Goal: Task Accomplishment & Management: Manage account settings

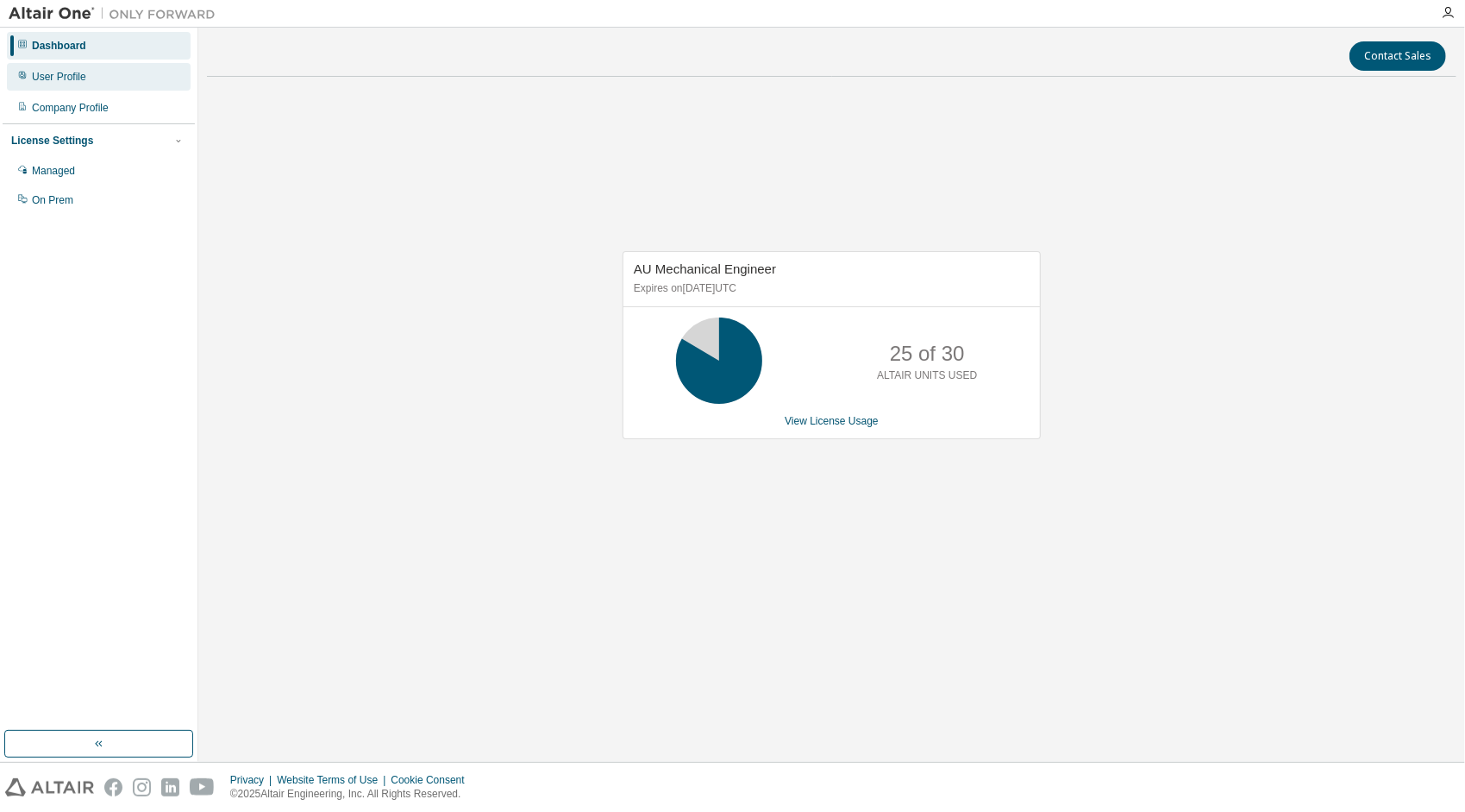
click at [54, 83] on div "User Profile" at bounding box center [98, 77] width 184 height 28
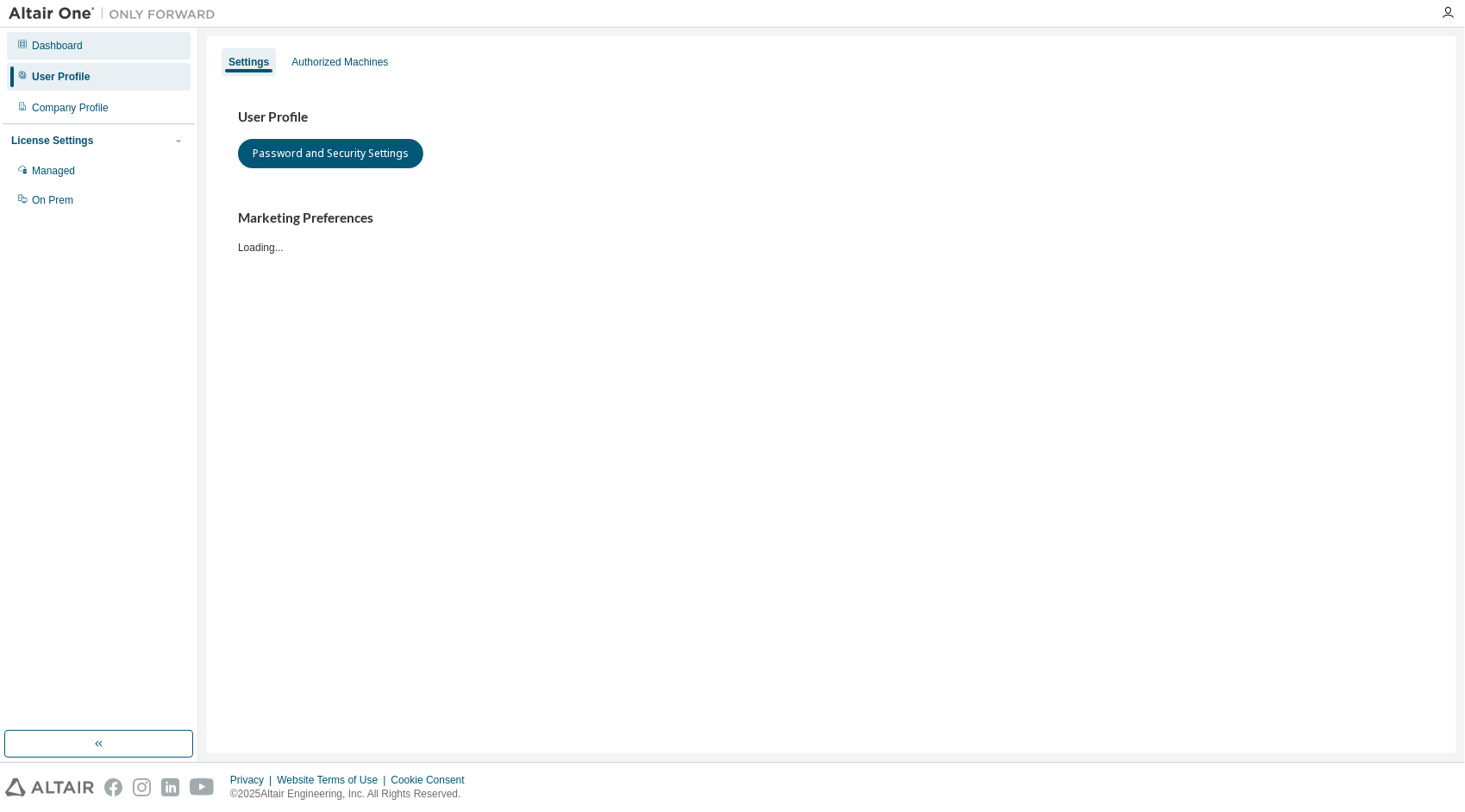
click at [50, 44] on div "Dashboard" at bounding box center [57, 46] width 51 height 14
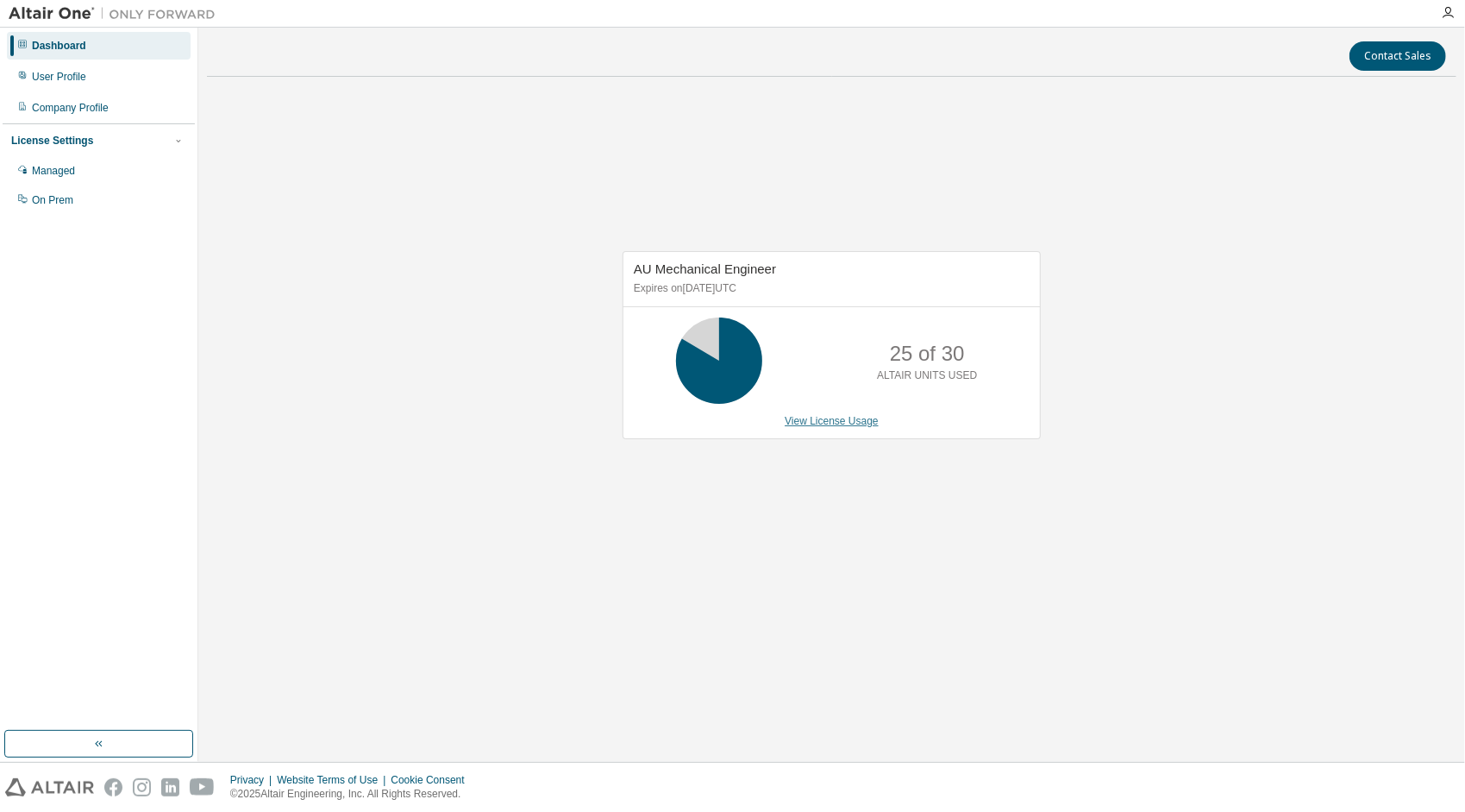
click at [813, 415] on link "View License Usage" at bounding box center [832, 420] width 94 height 12
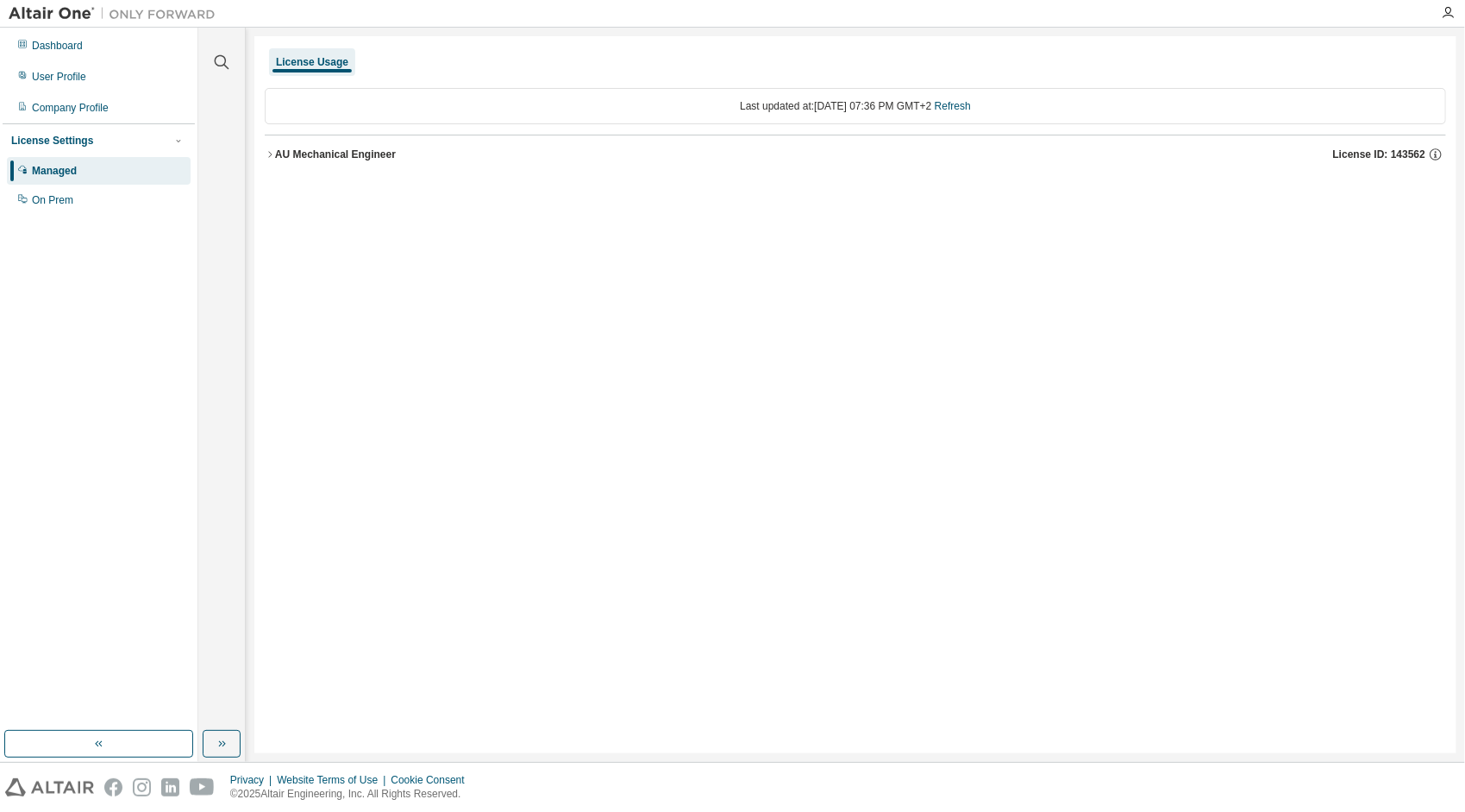
click at [264, 153] on icon "button" at bounding box center [269, 154] width 10 height 10
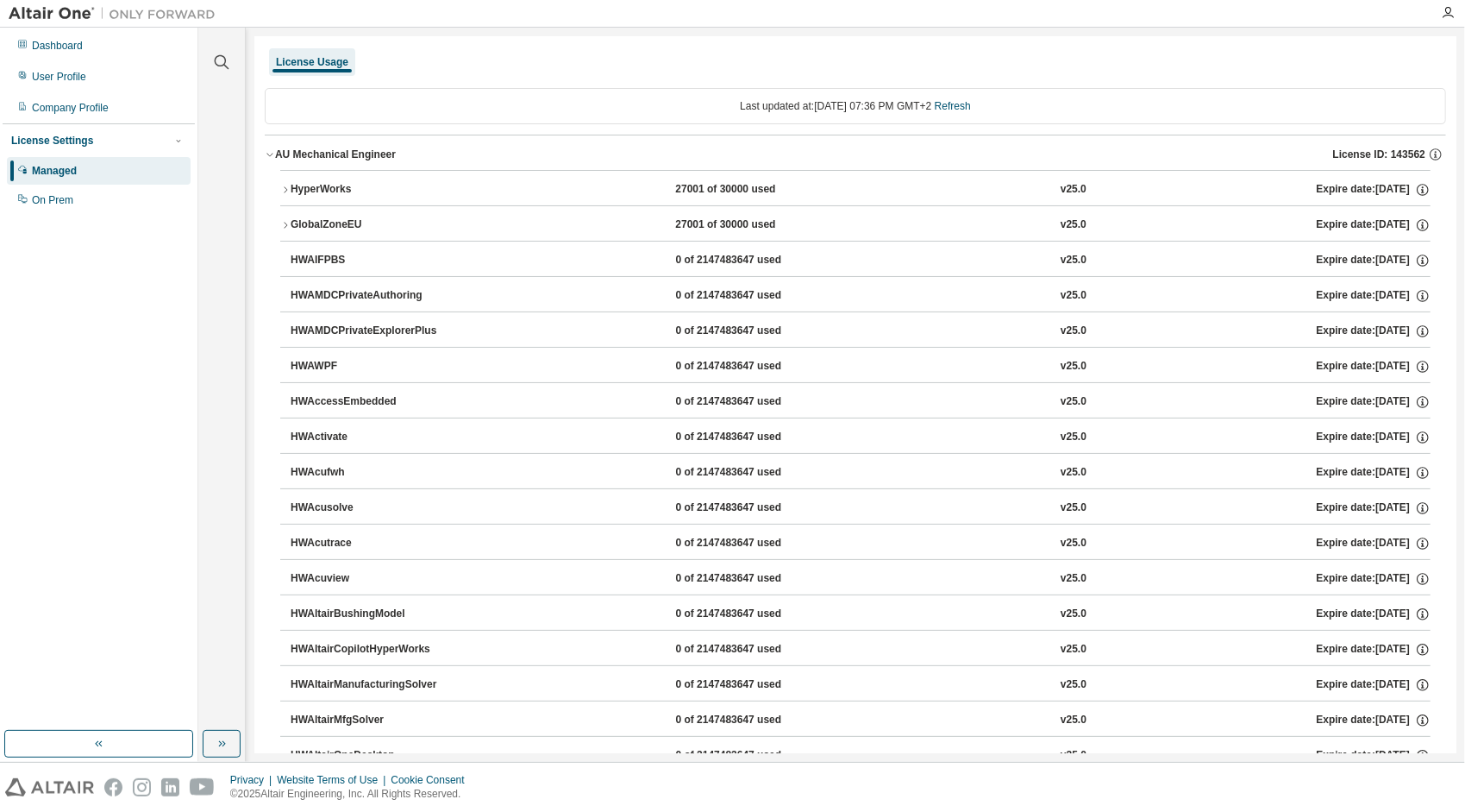
click at [283, 192] on icon "button" at bounding box center [285, 190] width 10 height 10
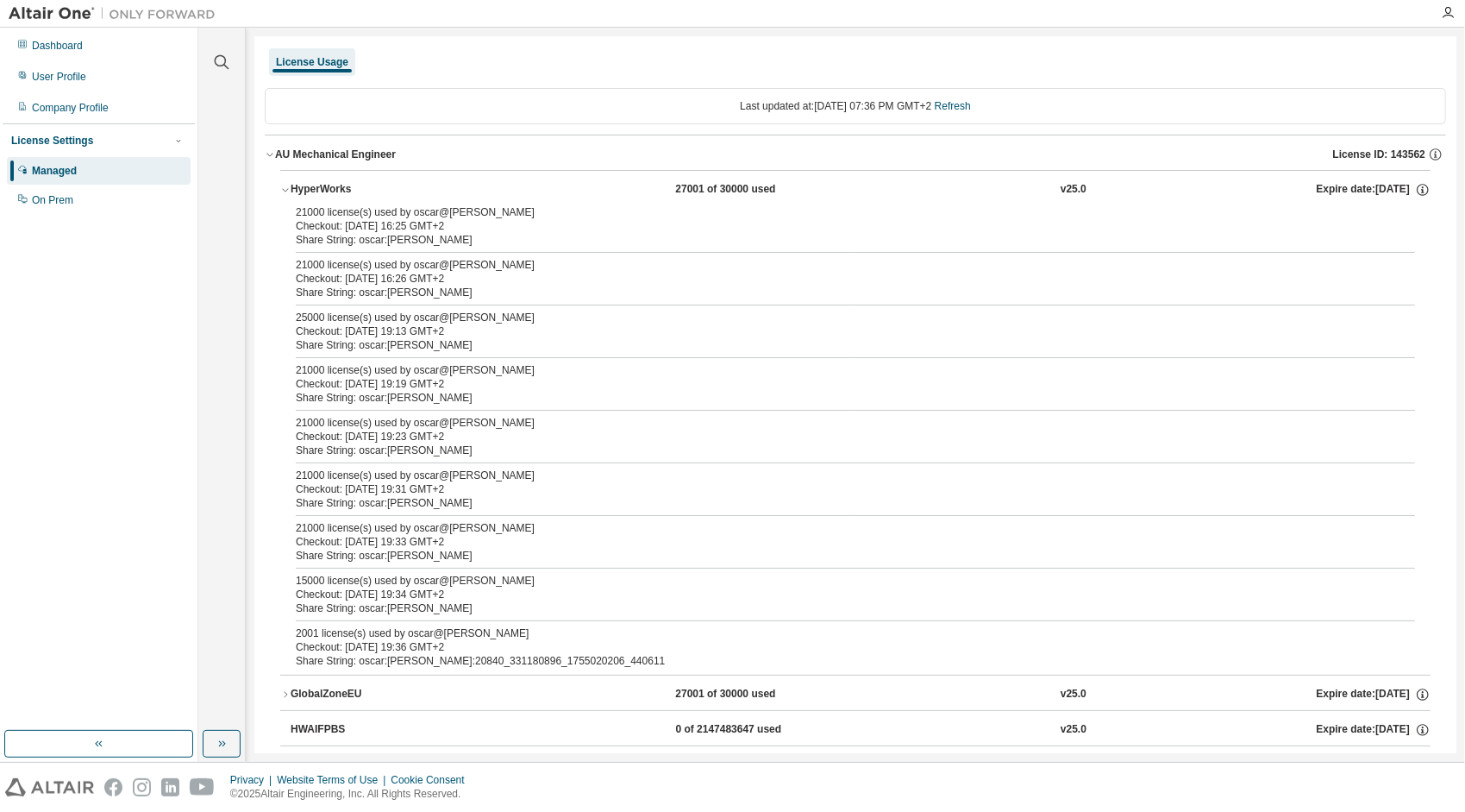
click at [312, 61] on div "License Usage" at bounding box center [312, 63] width 73 height 14
click at [33, 50] on div "Dashboard" at bounding box center [57, 46] width 51 height 14
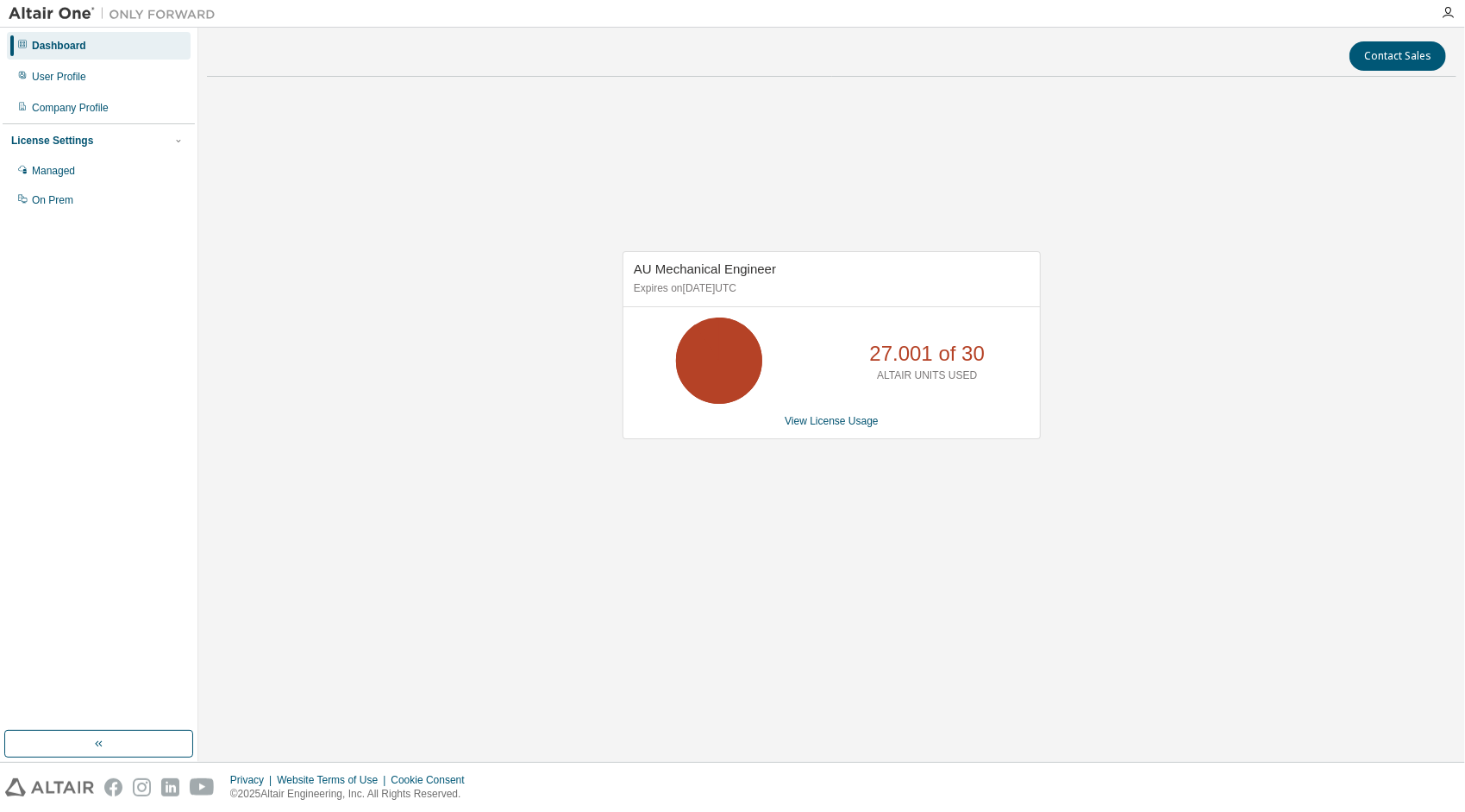
click at [47, 44] on div "Dashboard" at bounding box center [59, 46] width 55 height 14
click at [50, 75] on div "User Profile" at bounding box center [59, 77] width 55 height 14
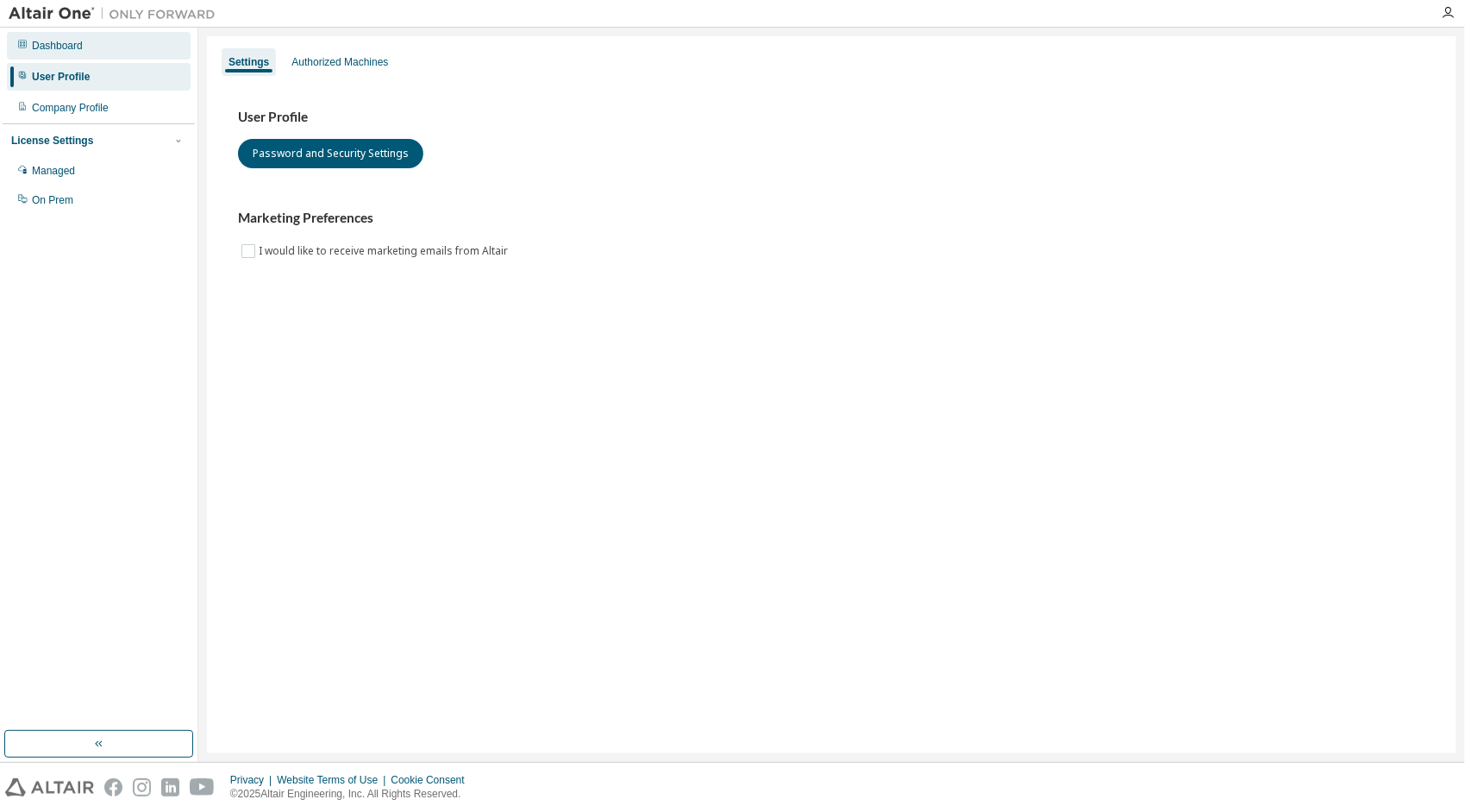
click at [60, 40] on div "Dashboard" at bounding box center [57, 46] width 51 height 14
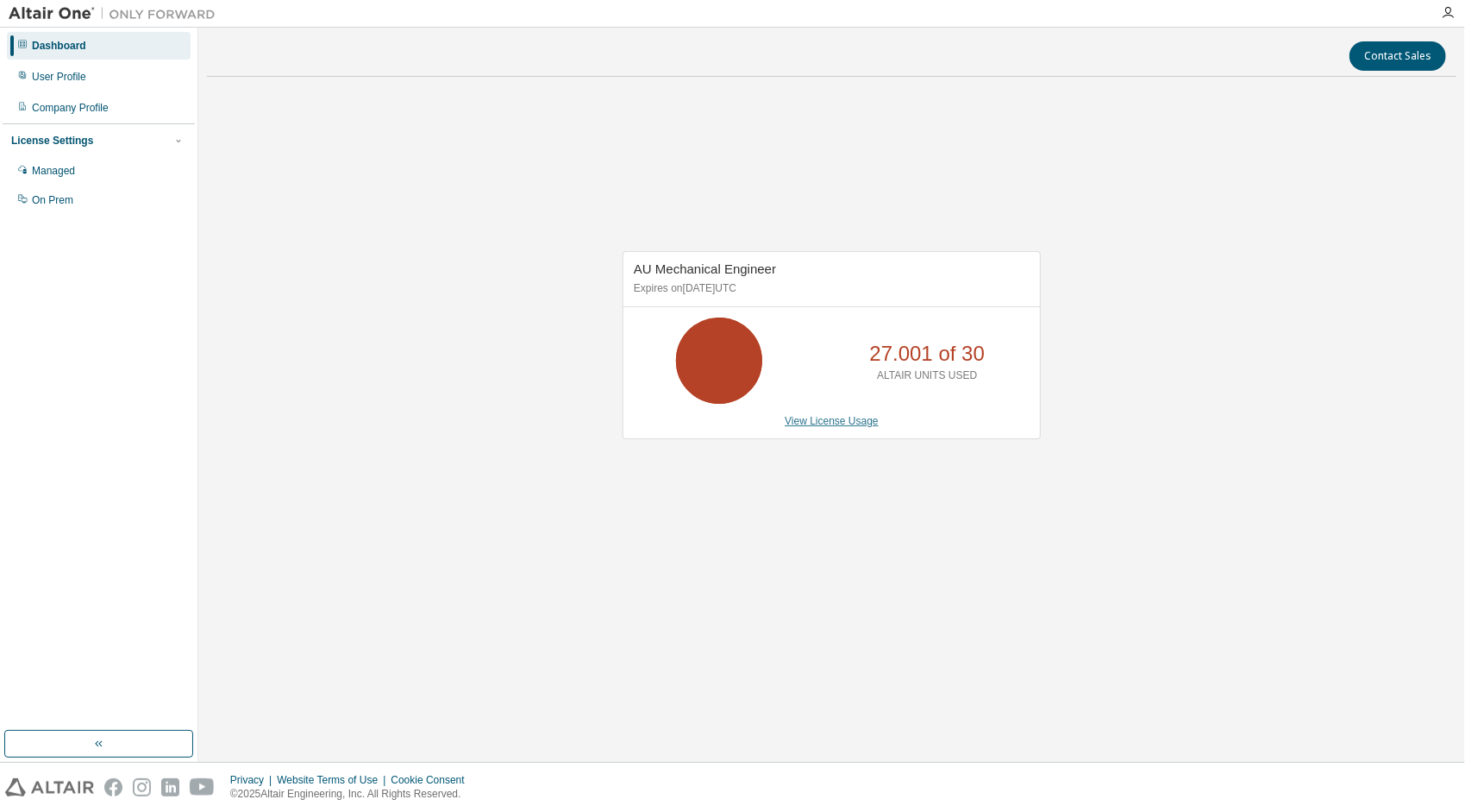
click at [821, 420] on link "View License Usage" at bounding box center [832, 420] width 94 height 12
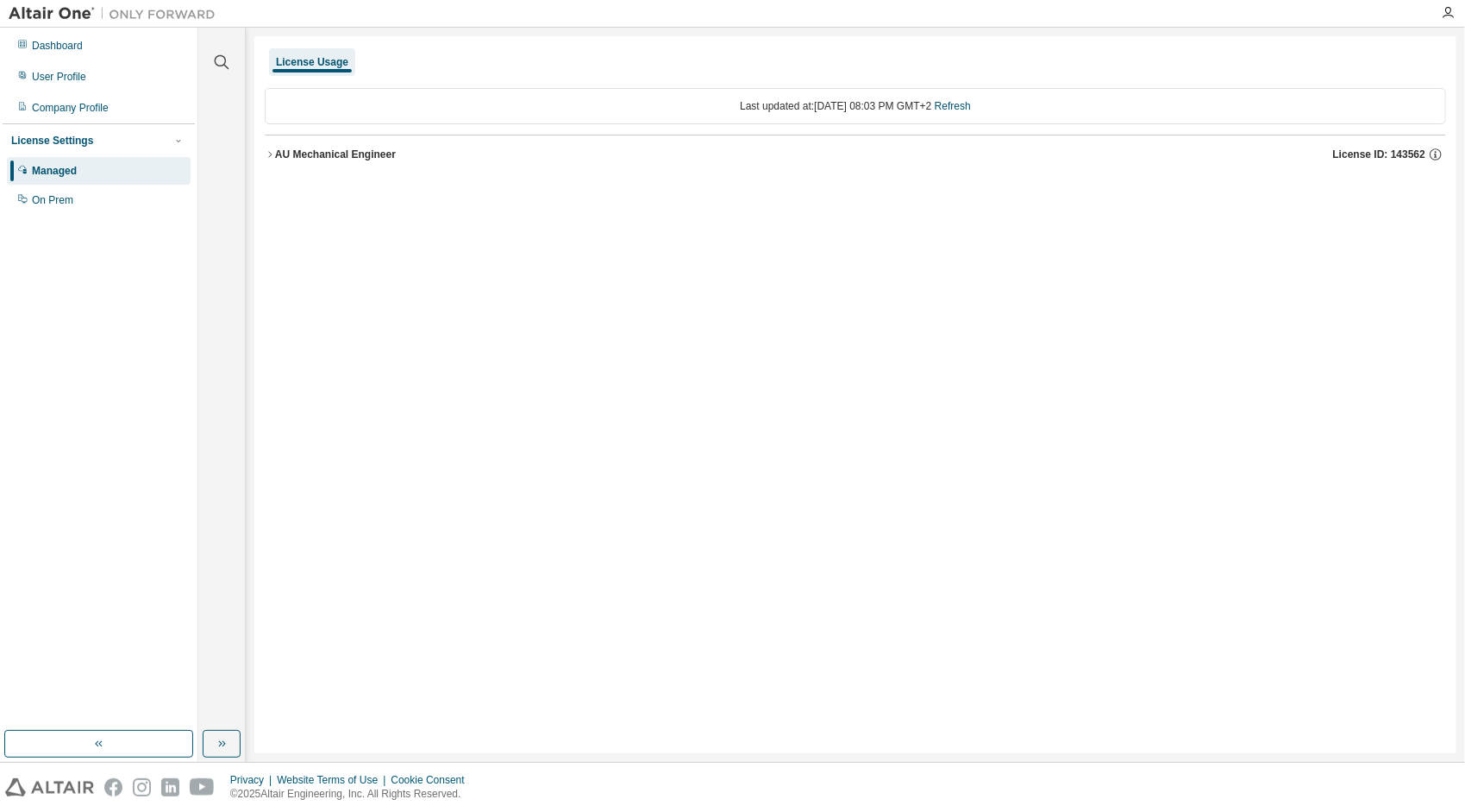
click at [272, 157] on icon "button" at bounding box center [269, 154] width 10 height 10
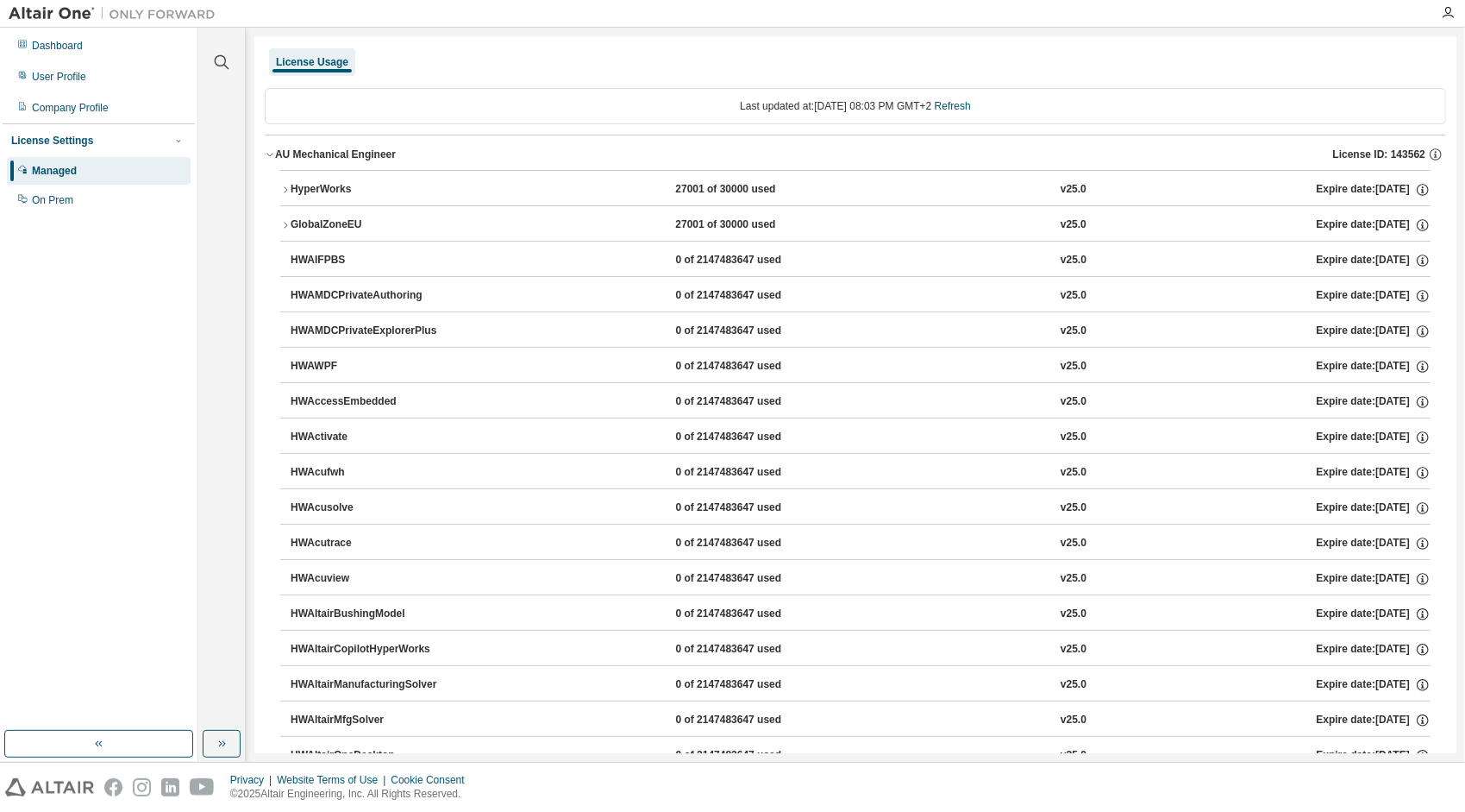
click at [283, 187] on icon "button" at bounding box center [285, 190] width 10 height 10
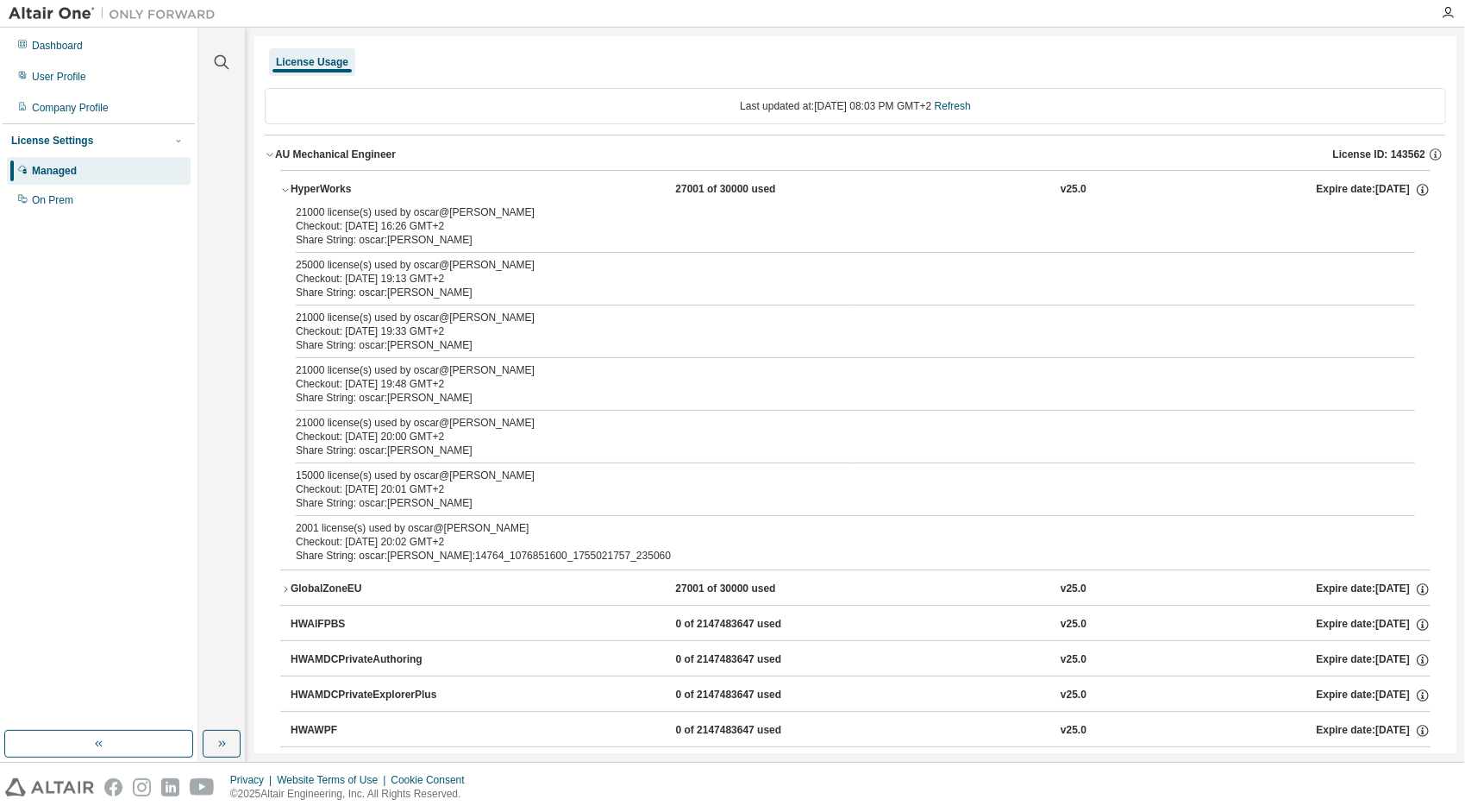
click at [283, 189] on icon "button" at bounding box center [285, 190] width 6 height 3
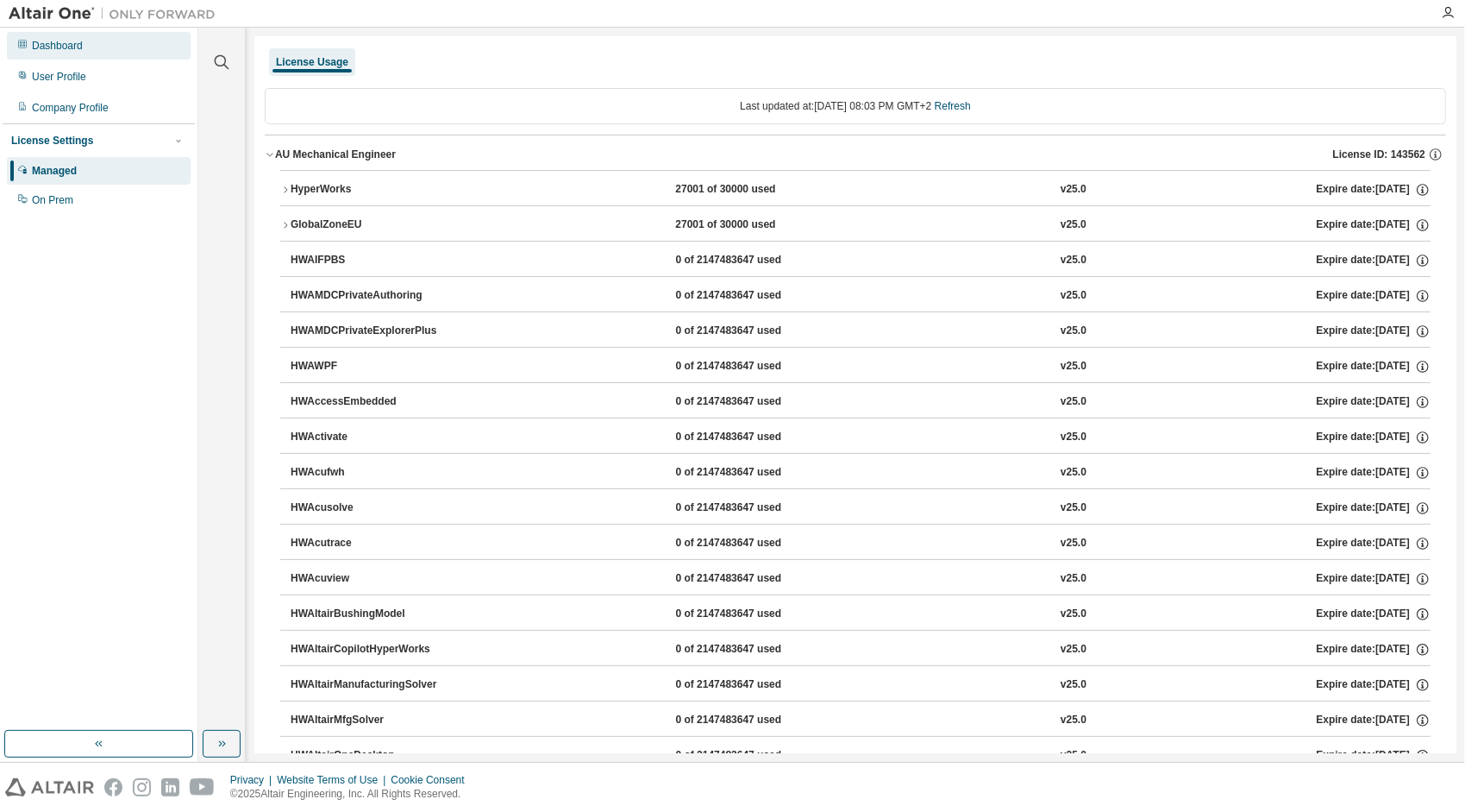
click at [49, 37] on div "Dashboard" at bounding box center [98, 46] width 184 height 28
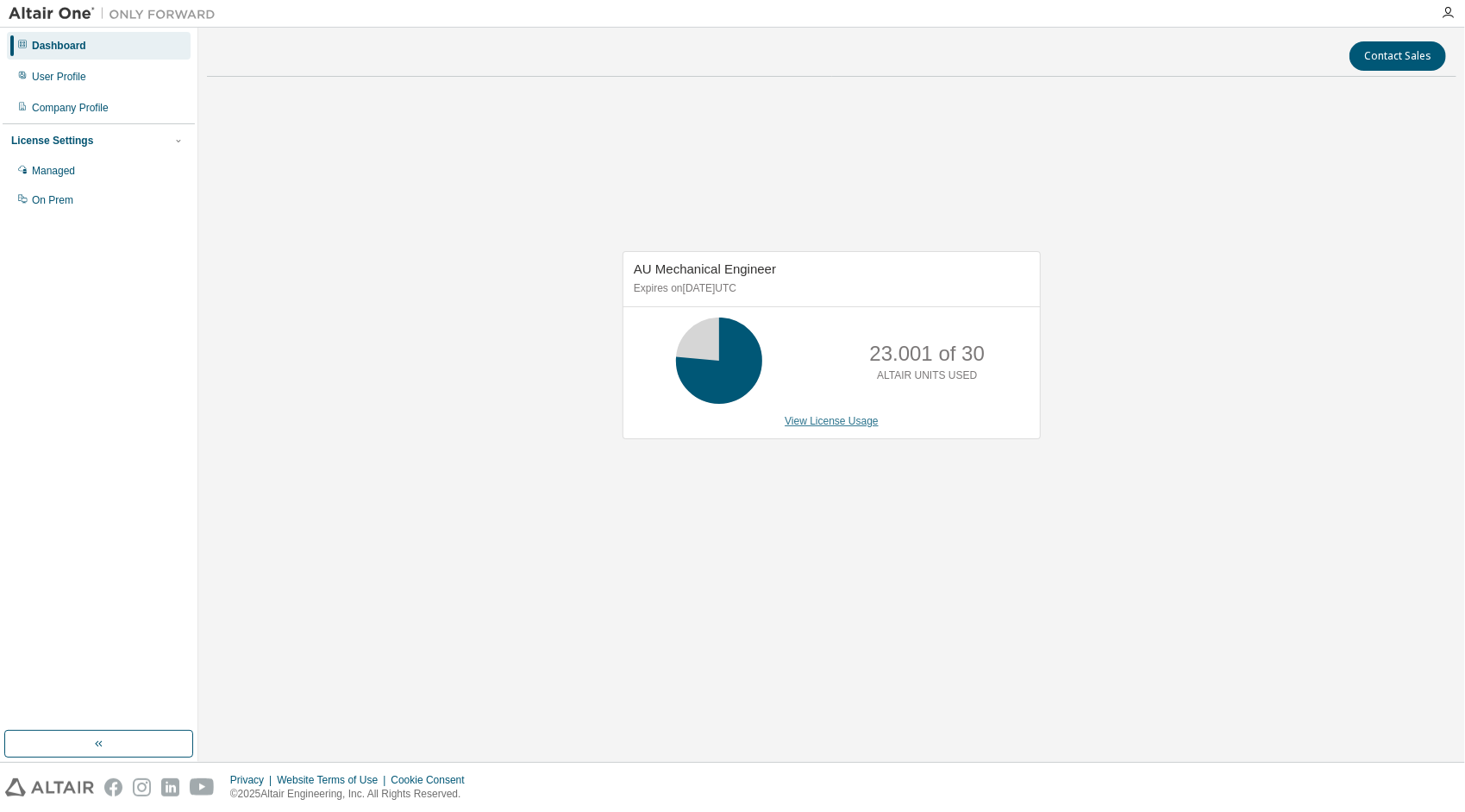
click at [799, 419] on link "View License Usage" at bounding box center [832, 420] width 94 height 12
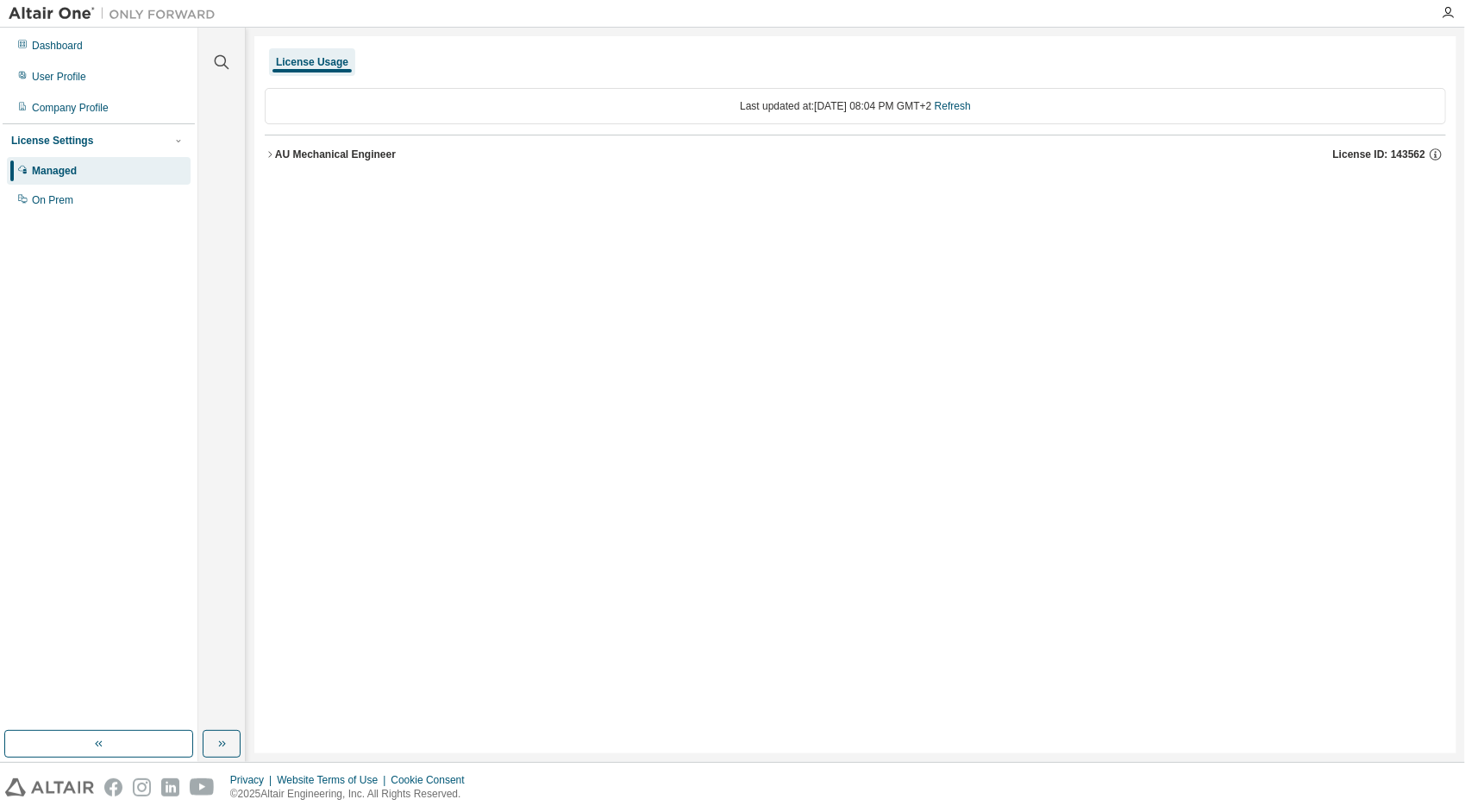
click at [277, 148] on div "AU Mechanical Engineer" at bounding box center [335, 154] width 120 height 14
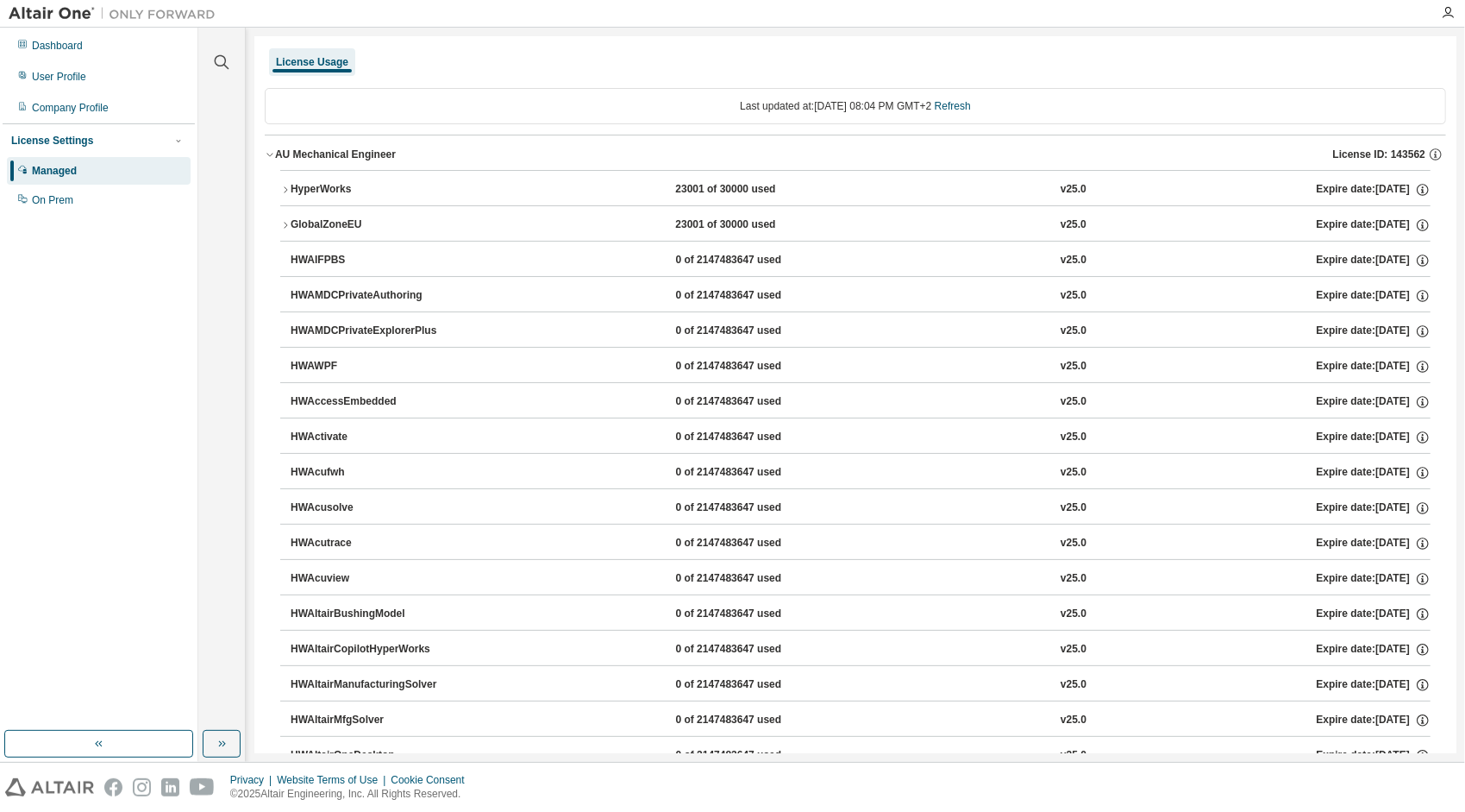
click at [286, 185] on icon "button" at bounding box center [285, 190] width 10 height 10
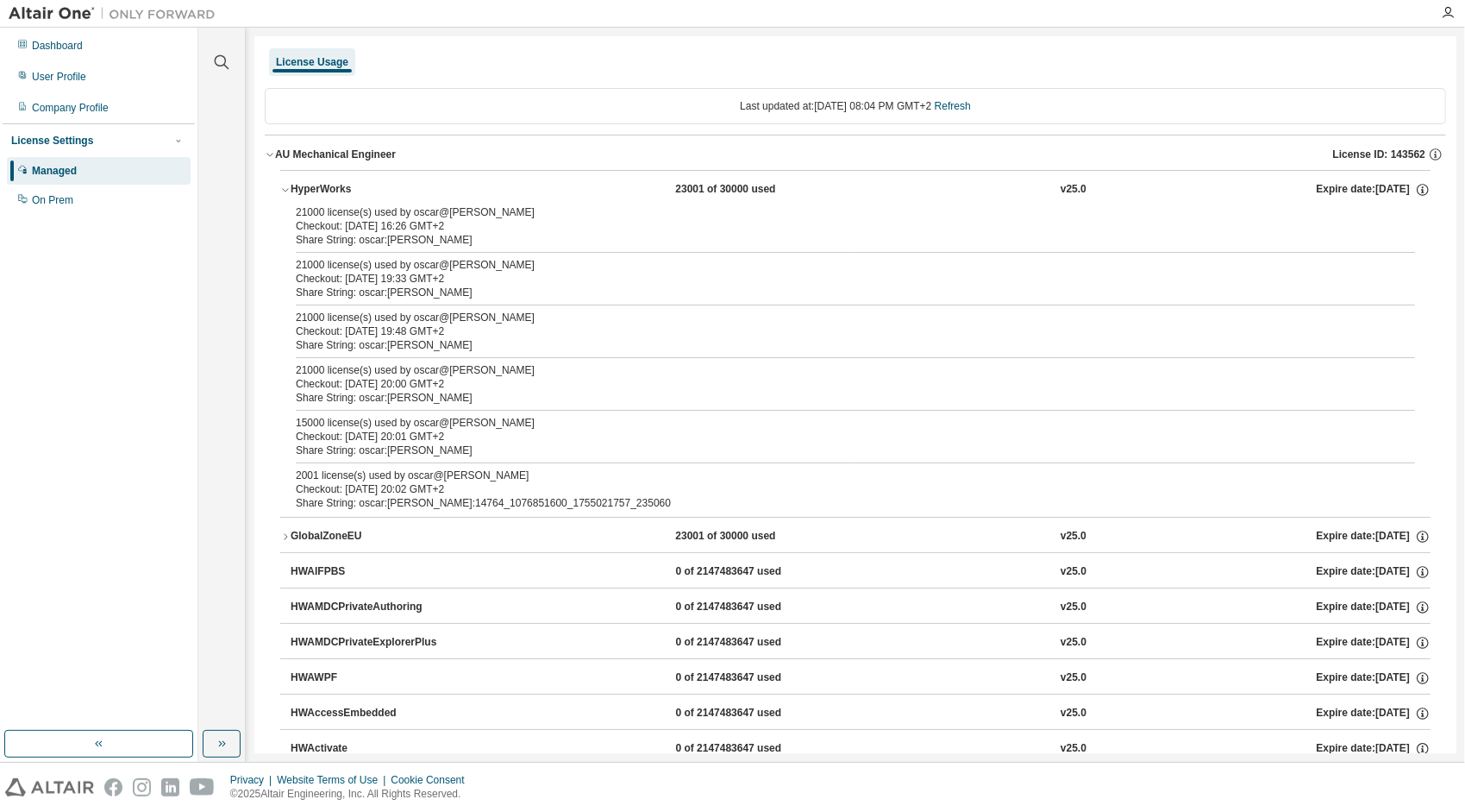
click at [286, 186] on icon "button" at bounding box center [285, 190] width 10 height 10
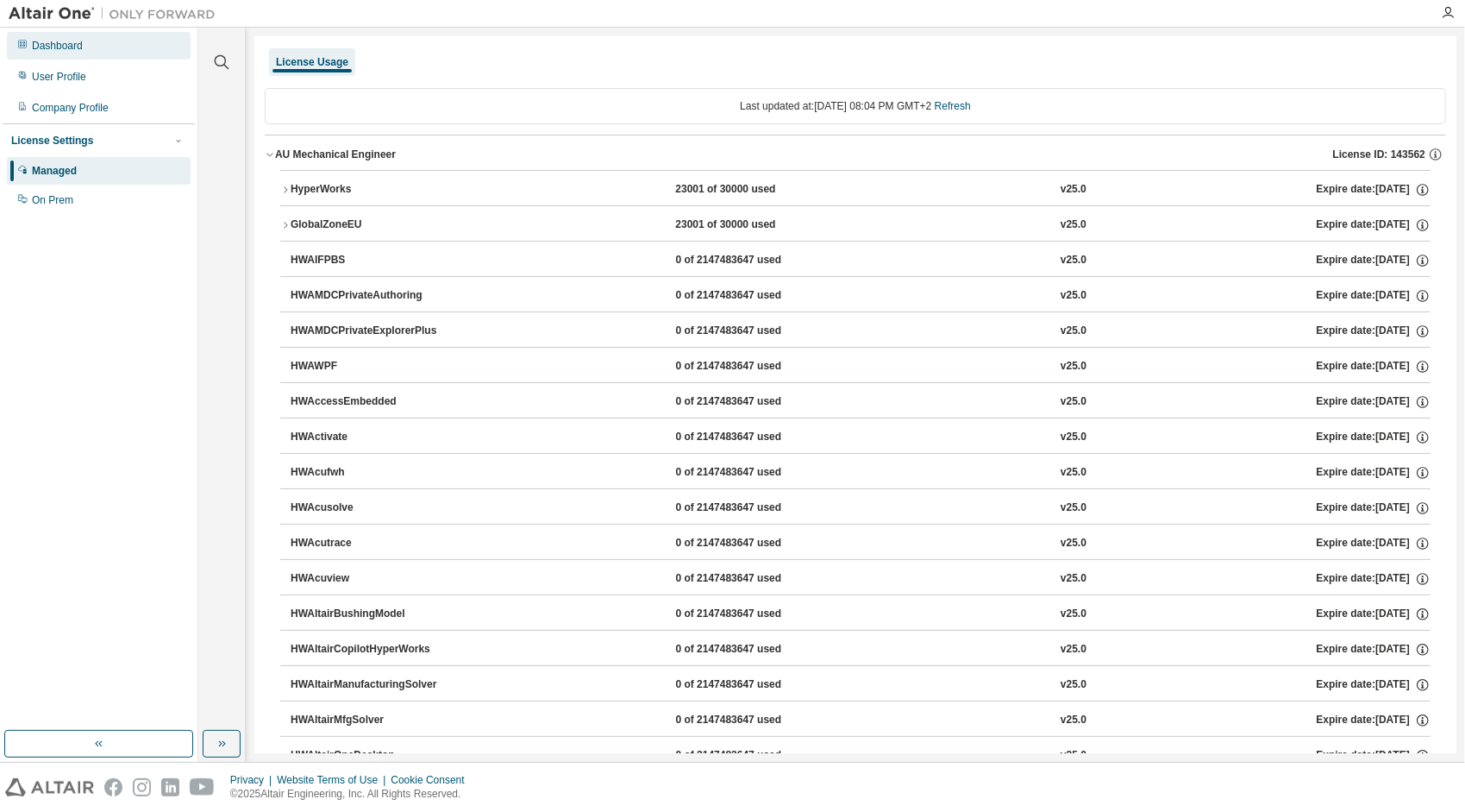
click at [24, 54] on div "Dashboard" at bounding box center [98, 46] width 184 height 28
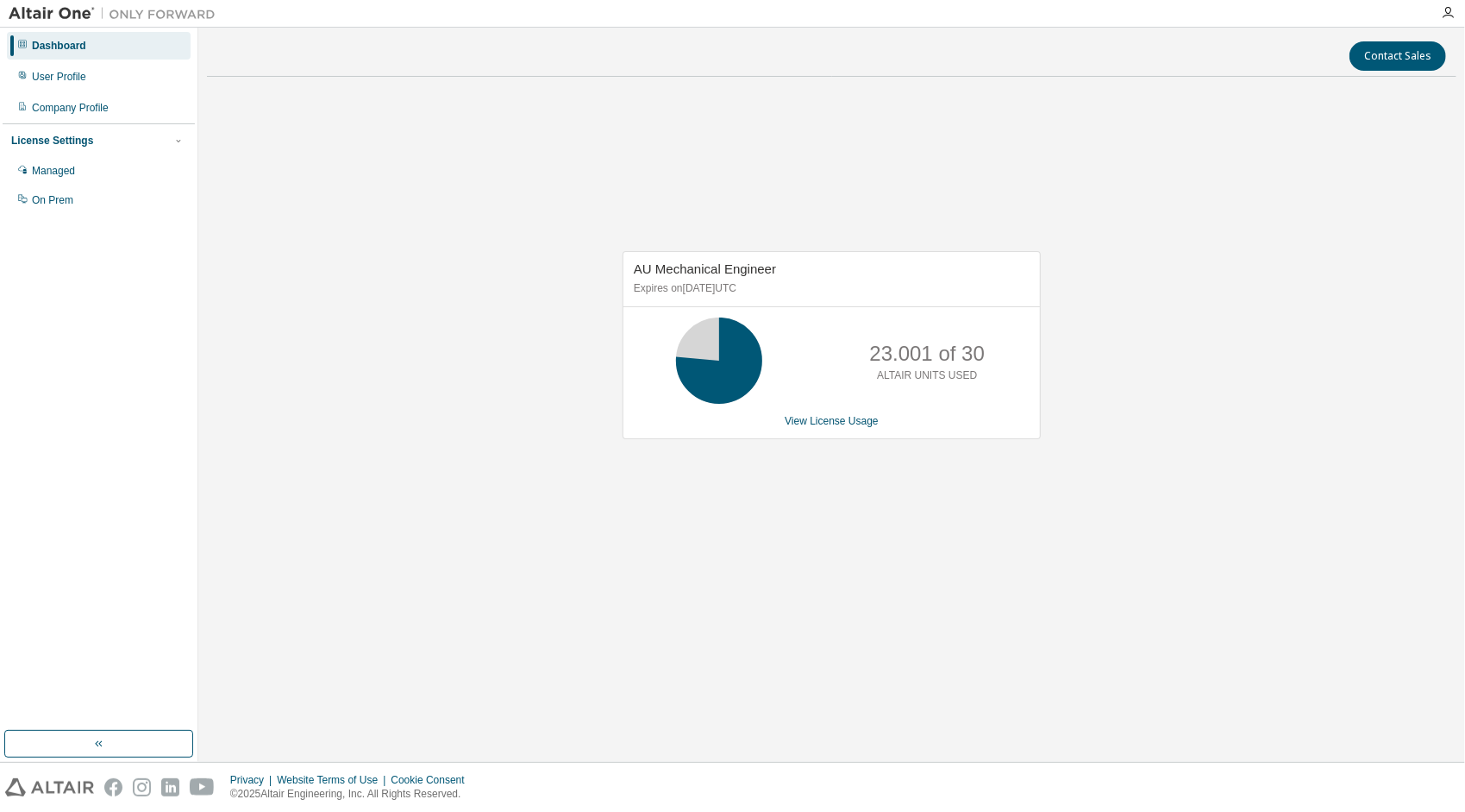
click at [363, 466] on div "AU Mechanical Engineer Expires on [DATE] UTC 23.001 of 30 ALTAIR UNITS USED Vie…" at bounding box center [831, 354] width 1249 height 528
click at [819, 417] on link "View License Usage" at bounding box center [832, 420] width 94 height 12
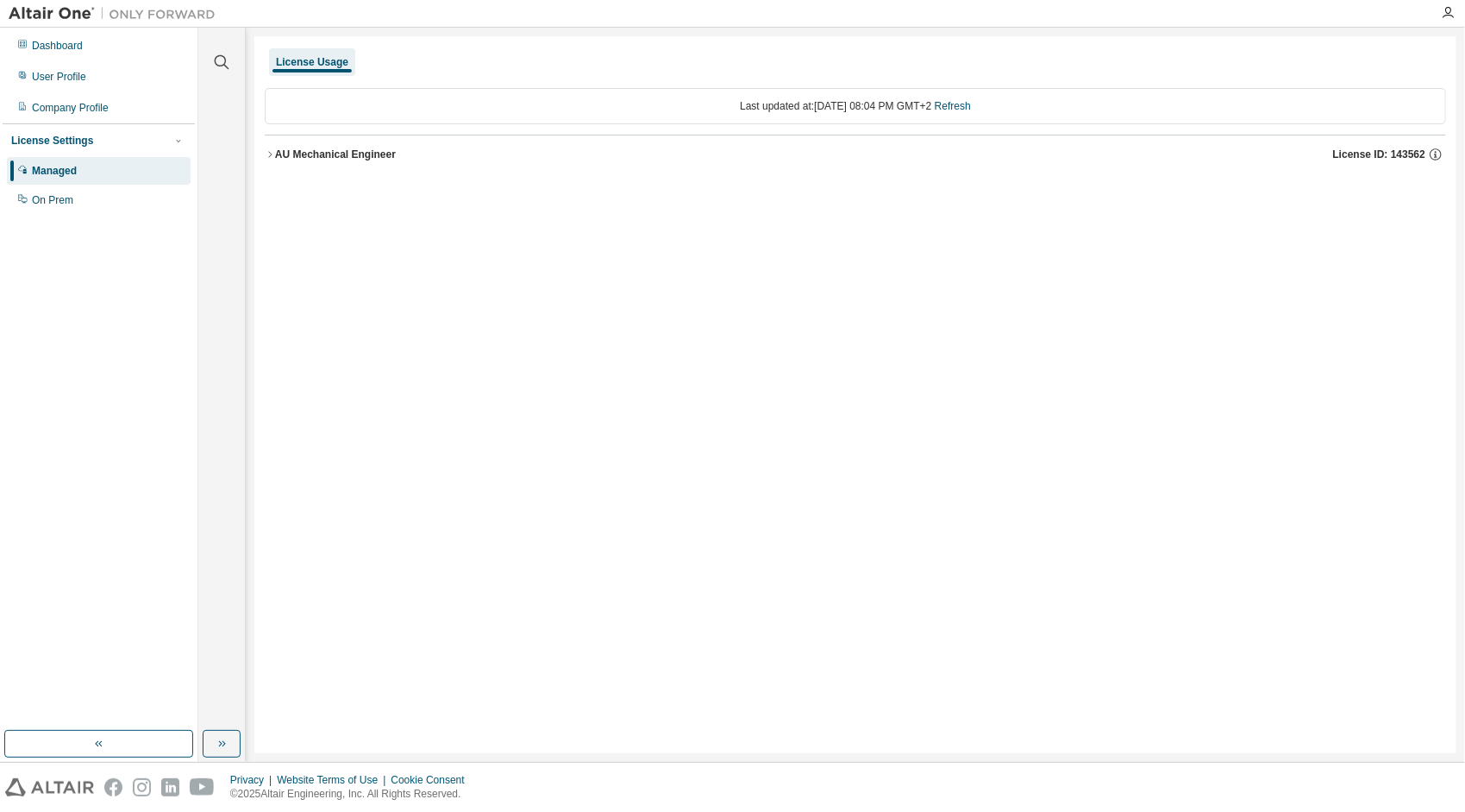
click at [276, 152] on div "AU Mechanical Engineer" at bounding box center [335, 154] width 120 height 14
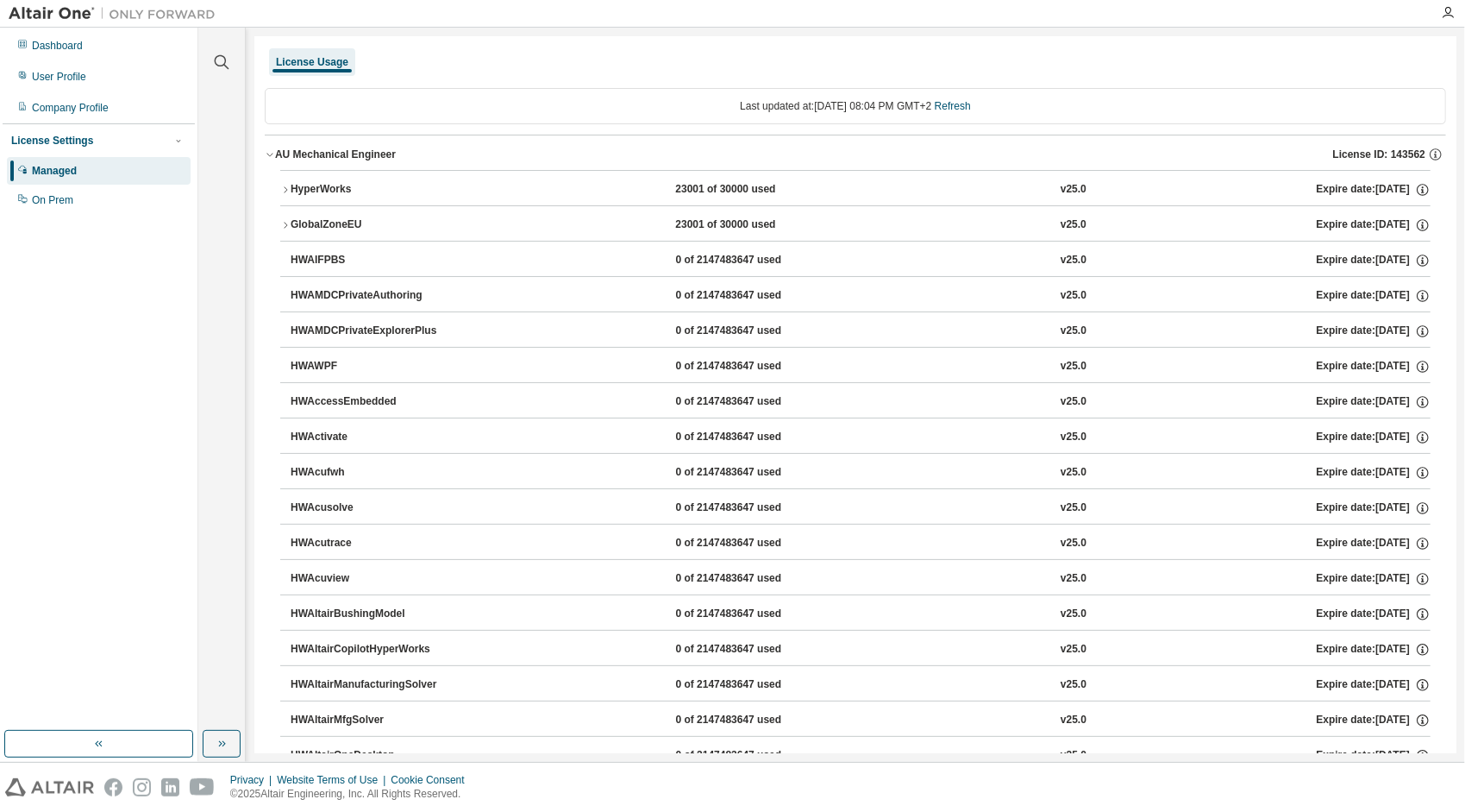
click at [290, 190] on icon "button" at bounding box center [285, 190] width 10 height 10
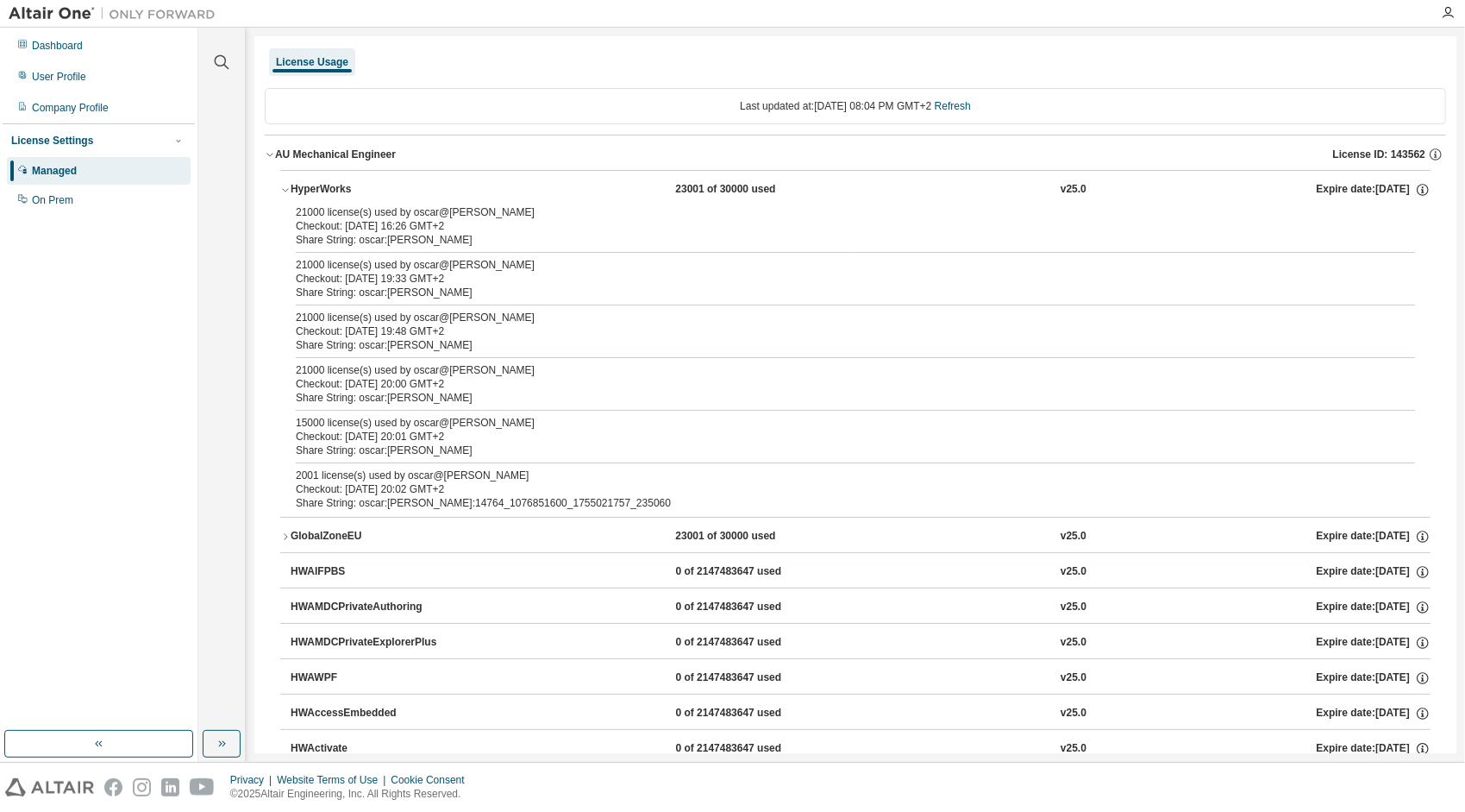
click at [55, 166] on div "Managed" at bounding box center [54, 171] width 45 height 14
click at [49, 47] on div "Dashboard" at bounding box center [57, 46] width 51 height 14
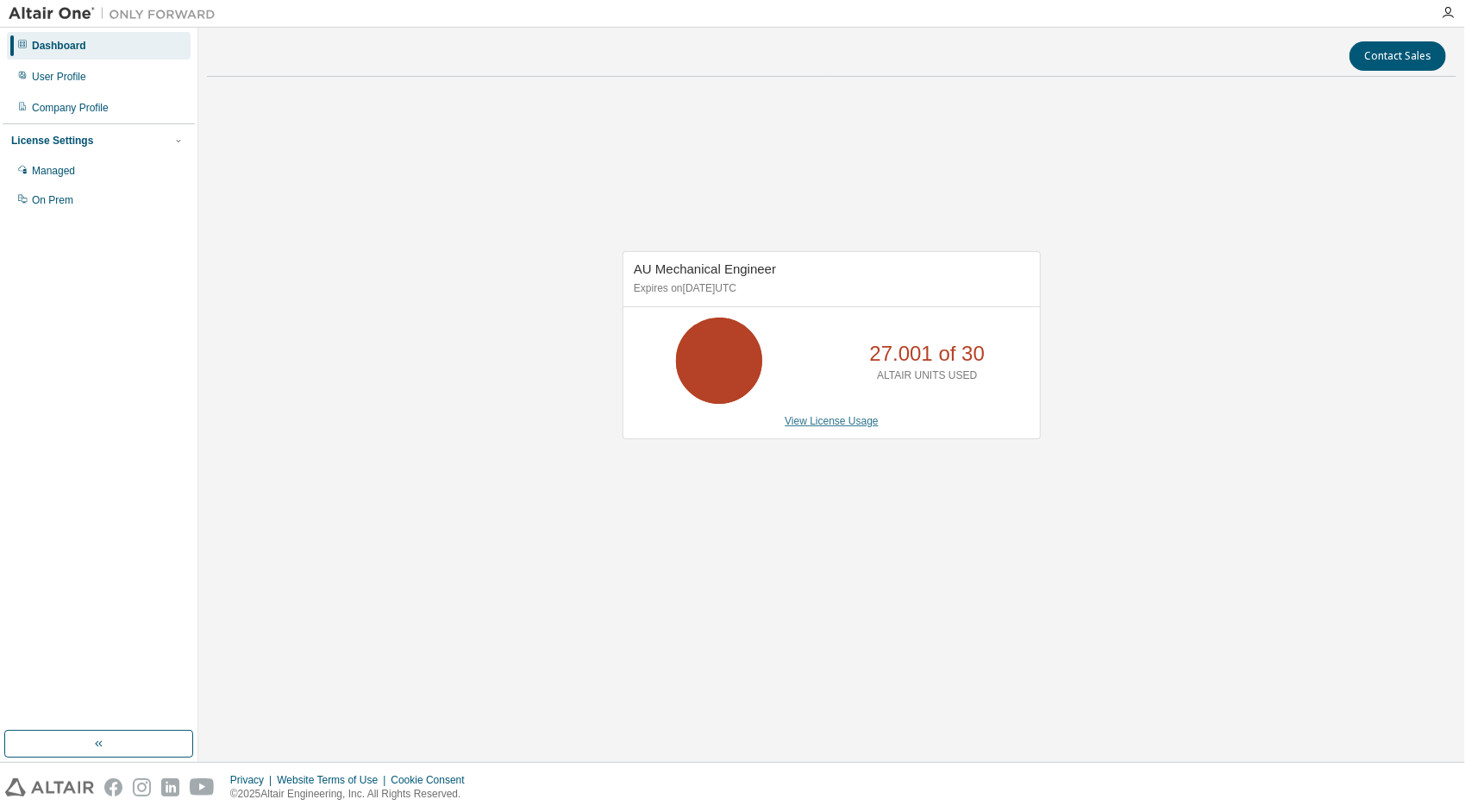
click at [823, 420] on link "View License Usage" at bounding box center [832, 420] width 94 height 12
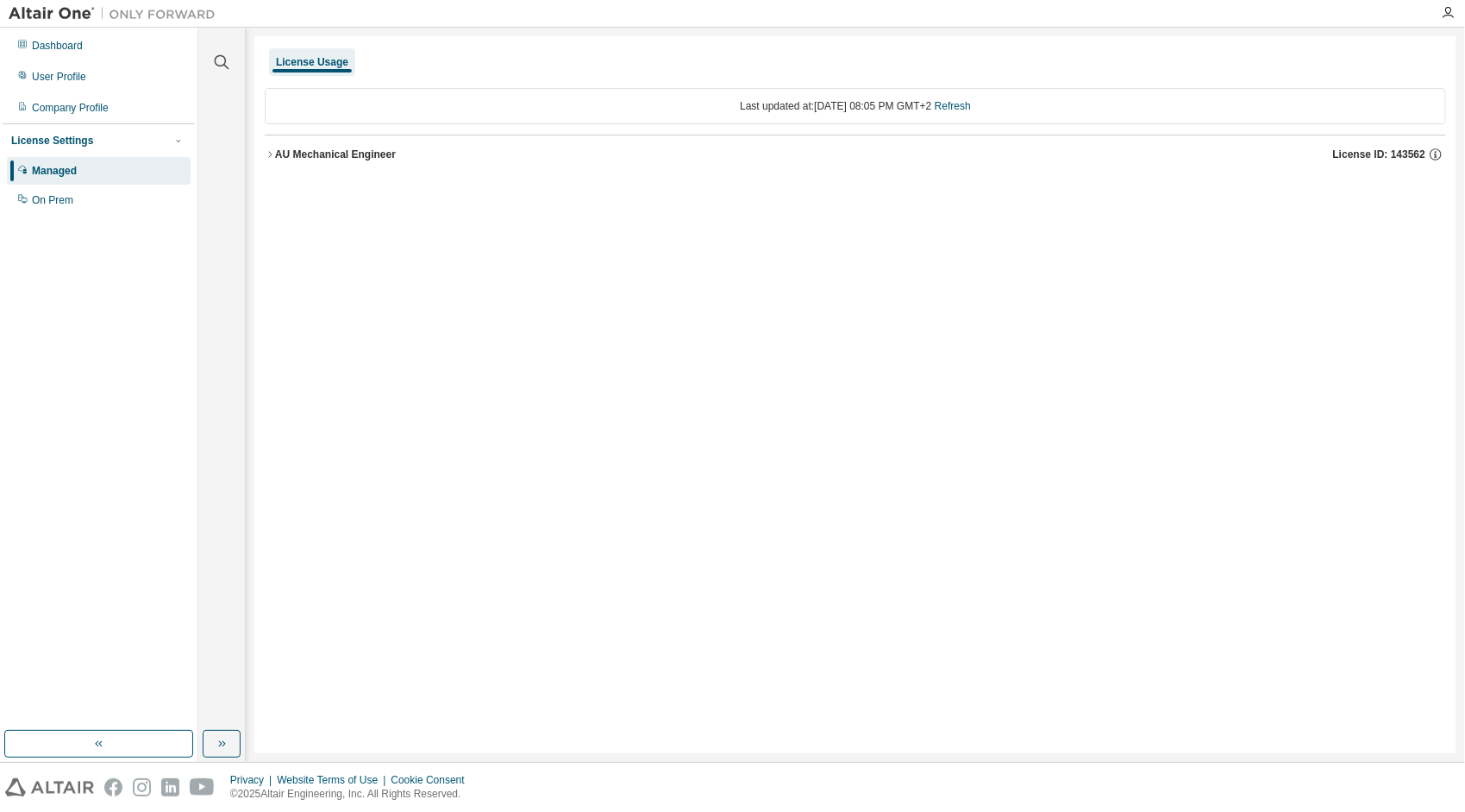
click at [270, 155] on icon "button" at bounding box center [269, 154] width 3 height 6
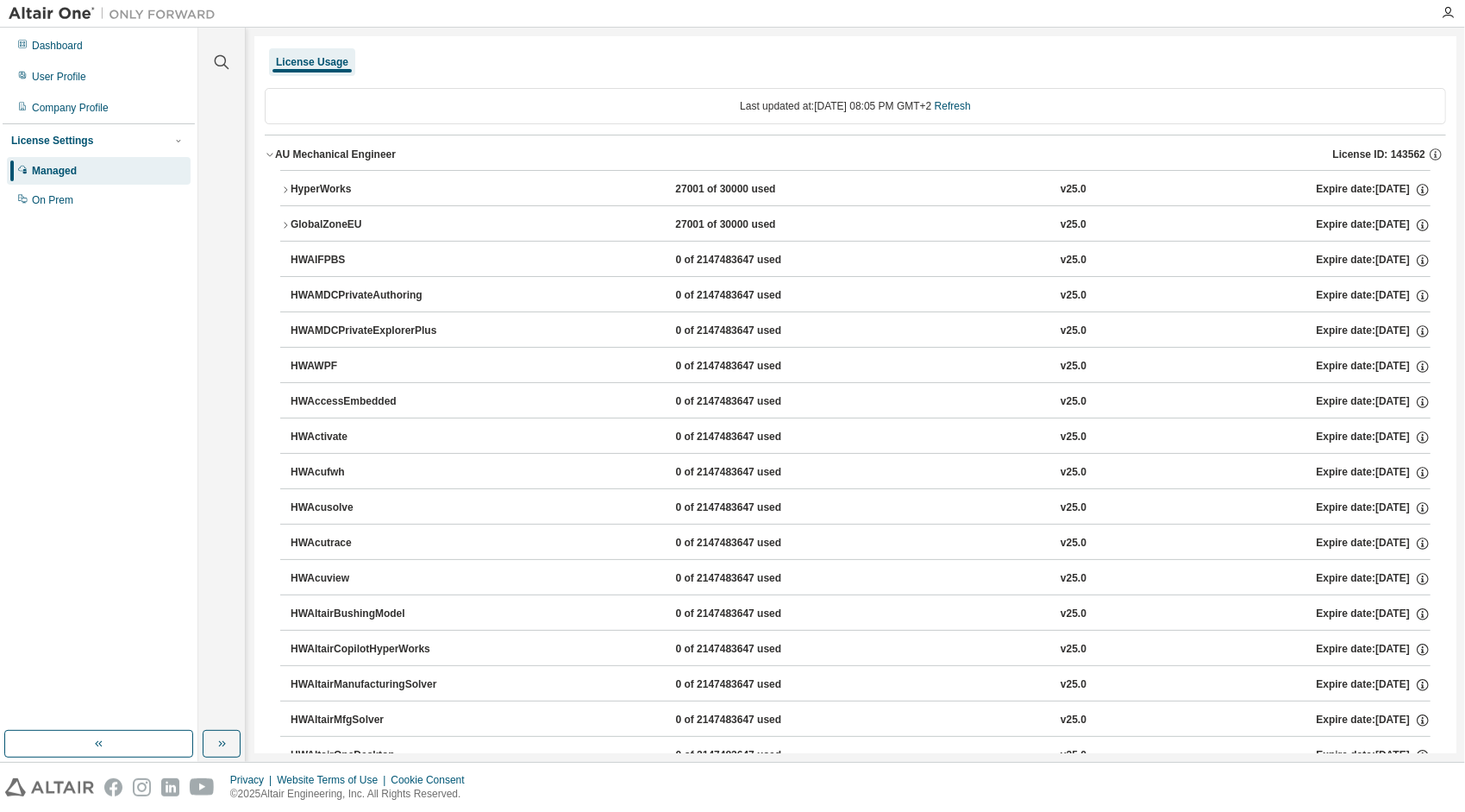
click at [272, 151] on icon "button" at bounding box center [269, 154] width 10 height 10
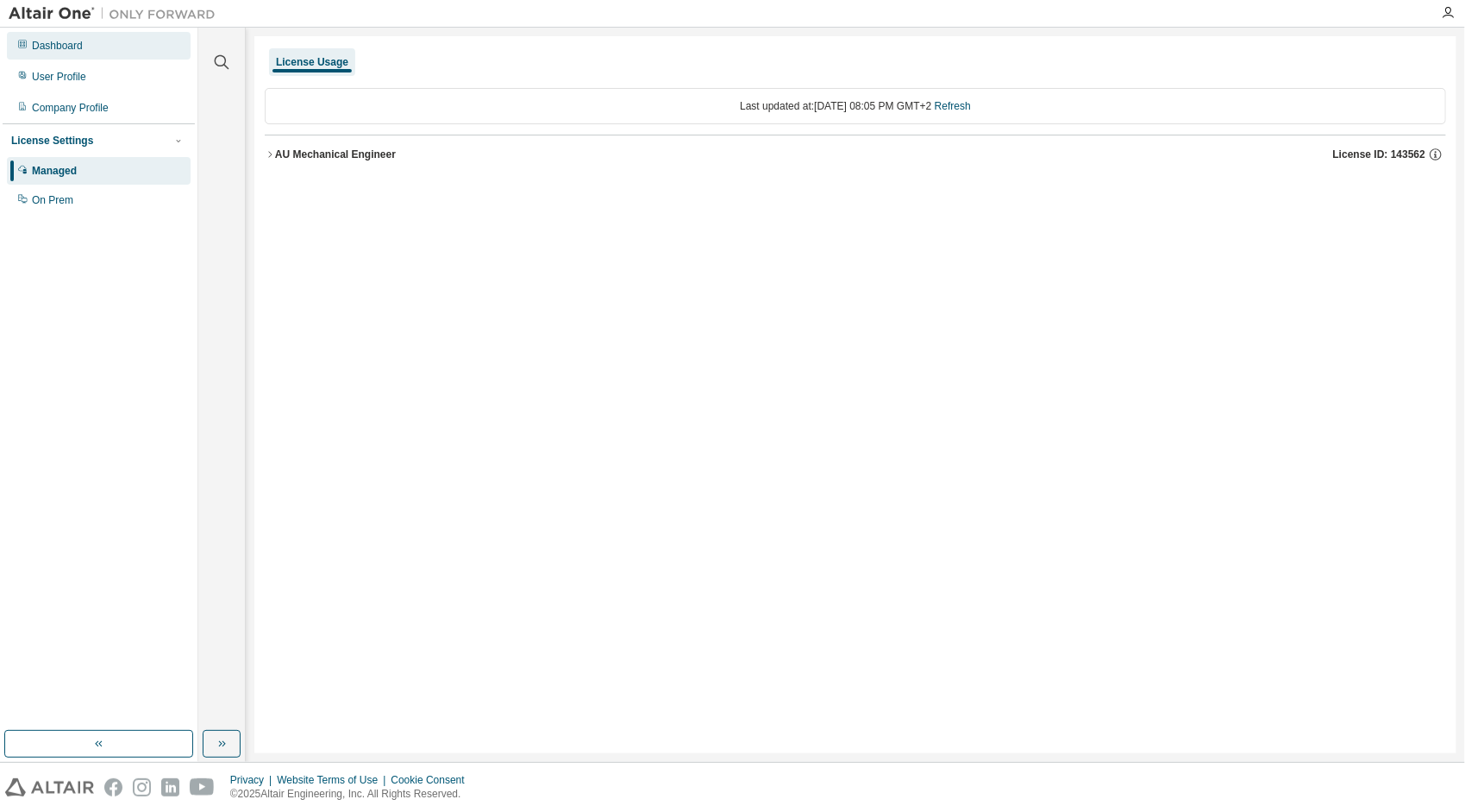
click at [65, 59] on div "Dashboard" at bounding box center [98, 46] width 184 height 28
